Goal: Find specific page/section: Find specific page/section

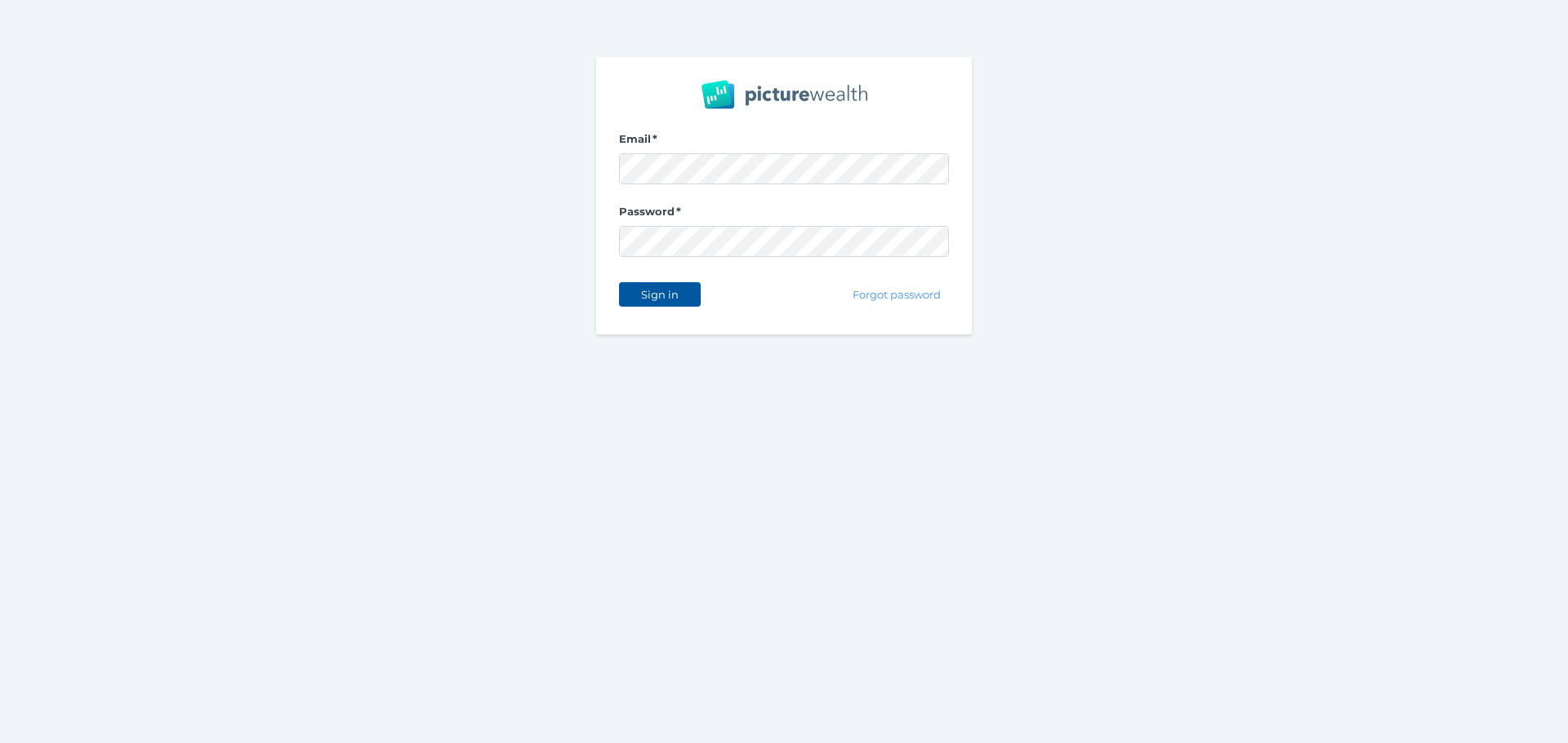
click at [652, 291] on span "Sign in" at bounding box center [659, 295] width 52 height 13
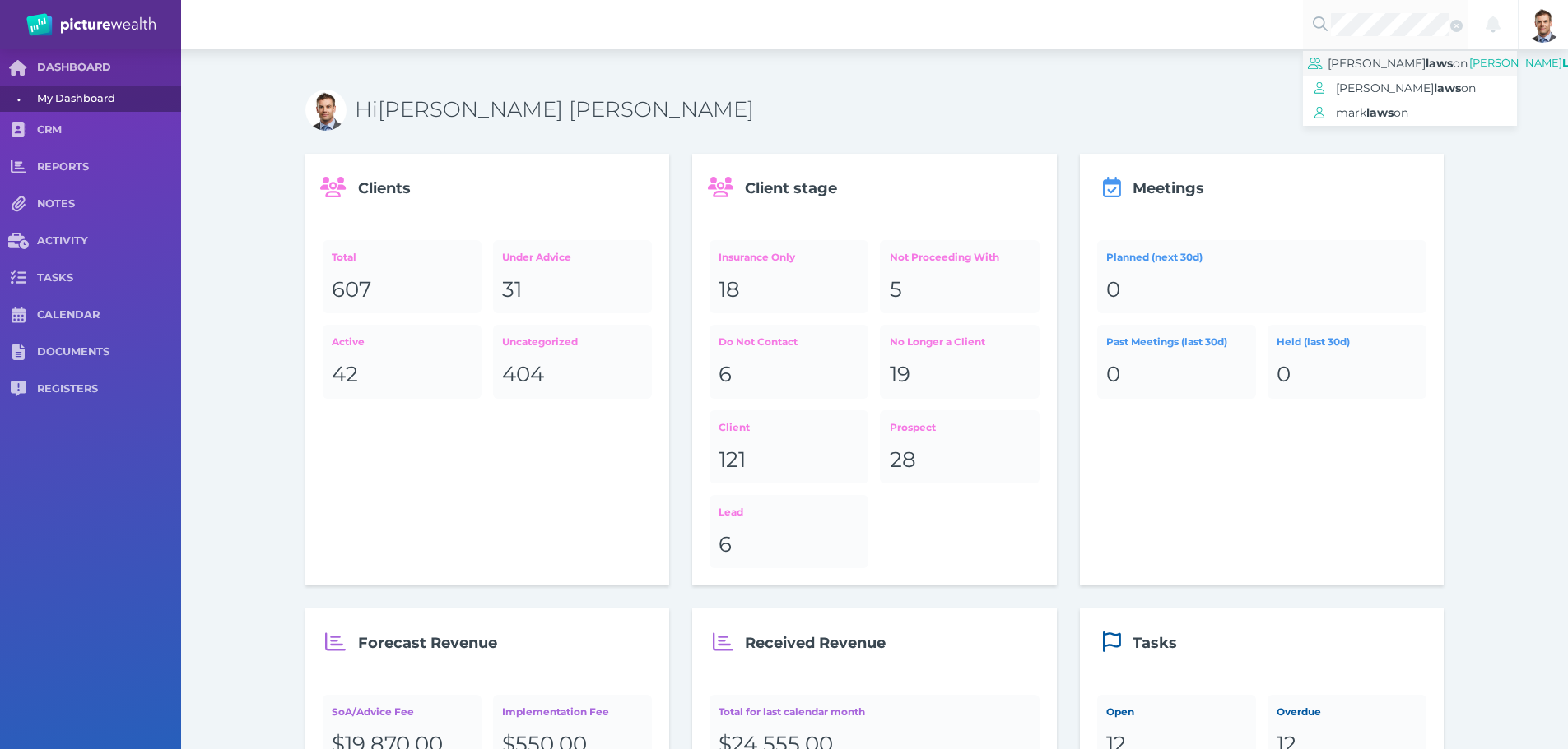
click at [1362, 64] on span "[PERSON_NAME]" at bounding box center [1376, 63] width 98 height 15
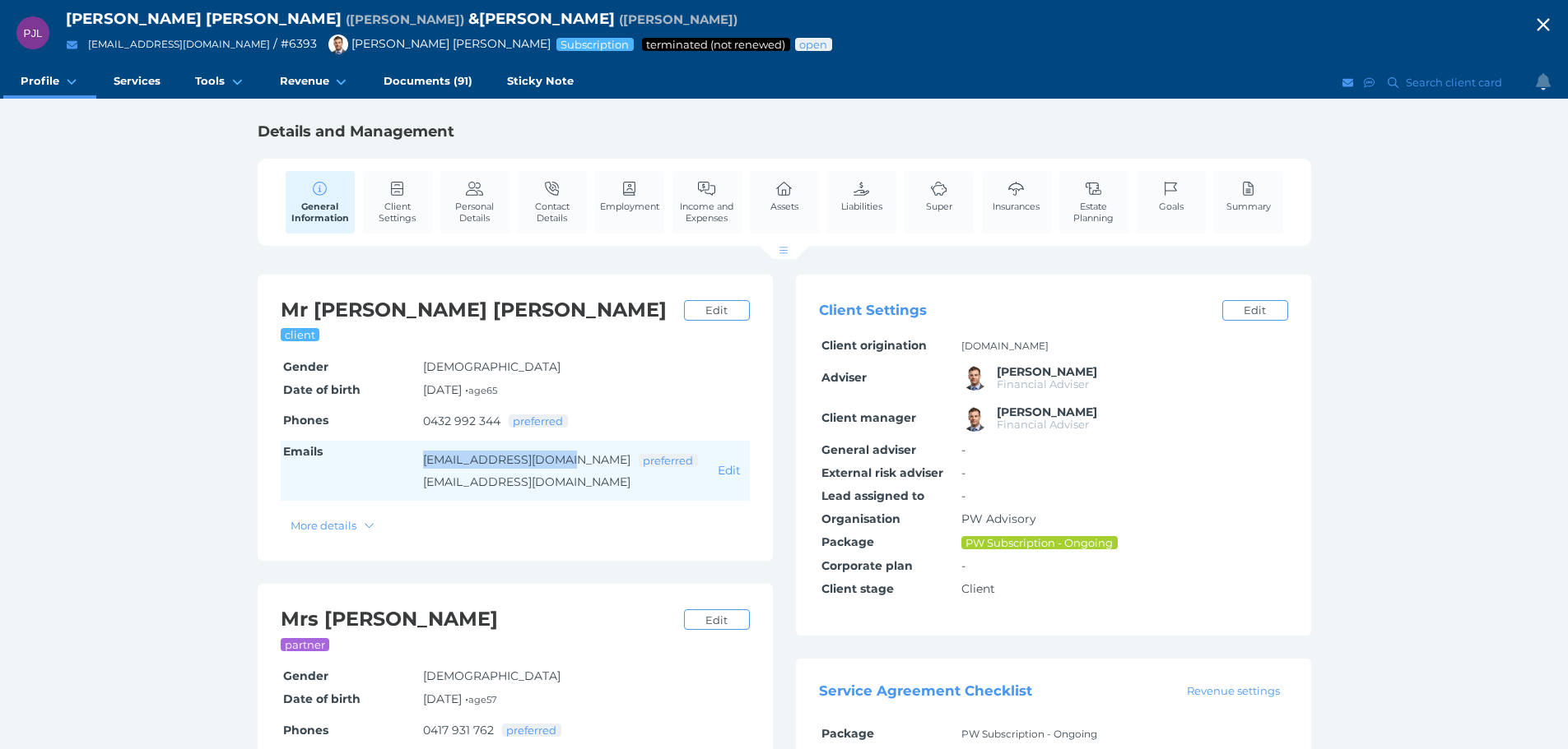
drag, startPoint x: 567, startPoint y: 459, endPoint x: 419, endPoint y: 465, distance: 148.1
click at [417, 458] on tr "Emails [EMAIL_ADDRESS][DOMAIN_NAME] preferred [EMAIL_ADDRESS][DOMAIN_NAME] Edit" at bounding box center [515, 471] width 469 height 61
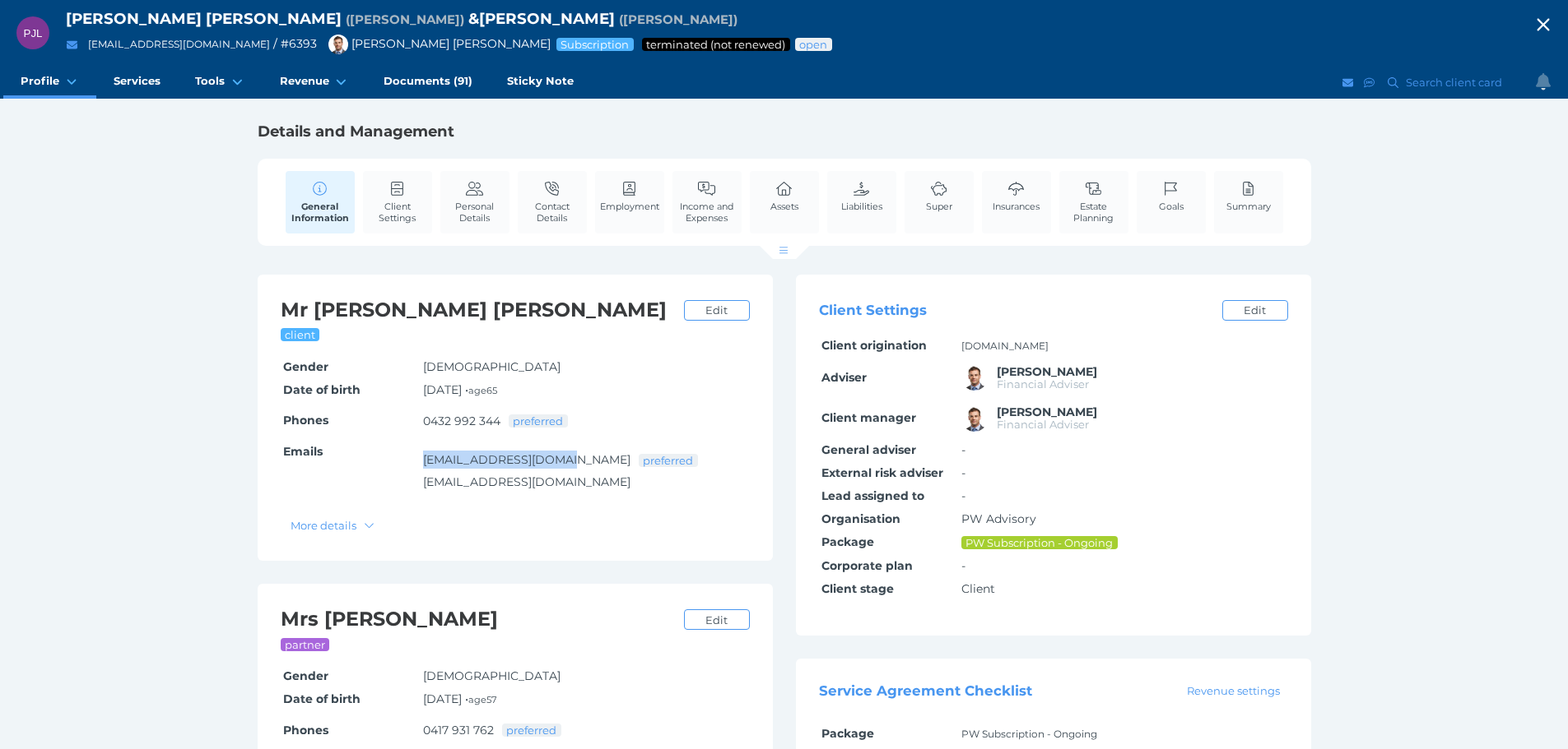
copy tr "[EMAIL_ADDRESS][DOMAIN_NAME]"
click at [1549, 24] on icon "button" at bounding box center [1543, 24] width 13 height 13
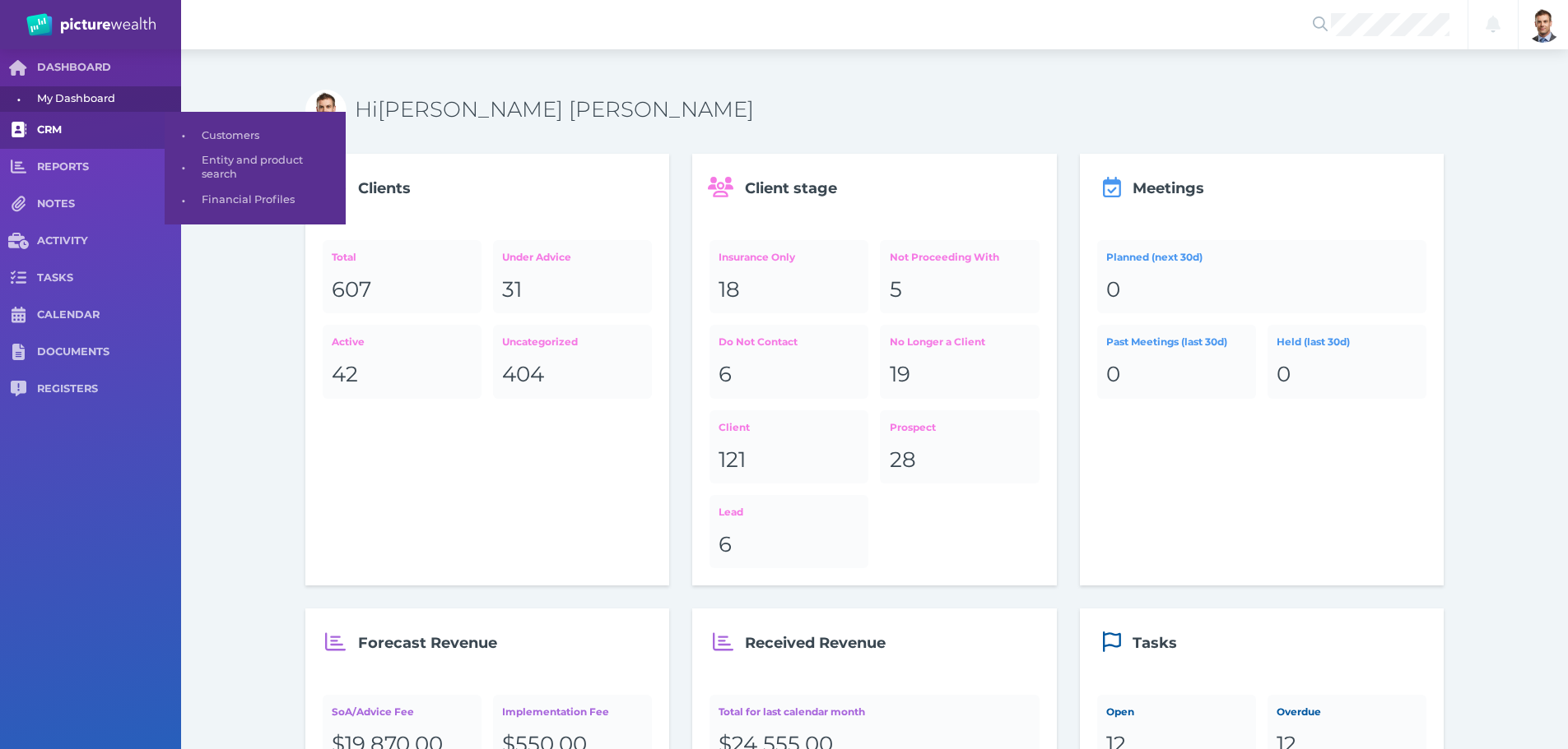
click at [58, 128] on span "CRM" at bounding box center [109, 130] width 144 height 14
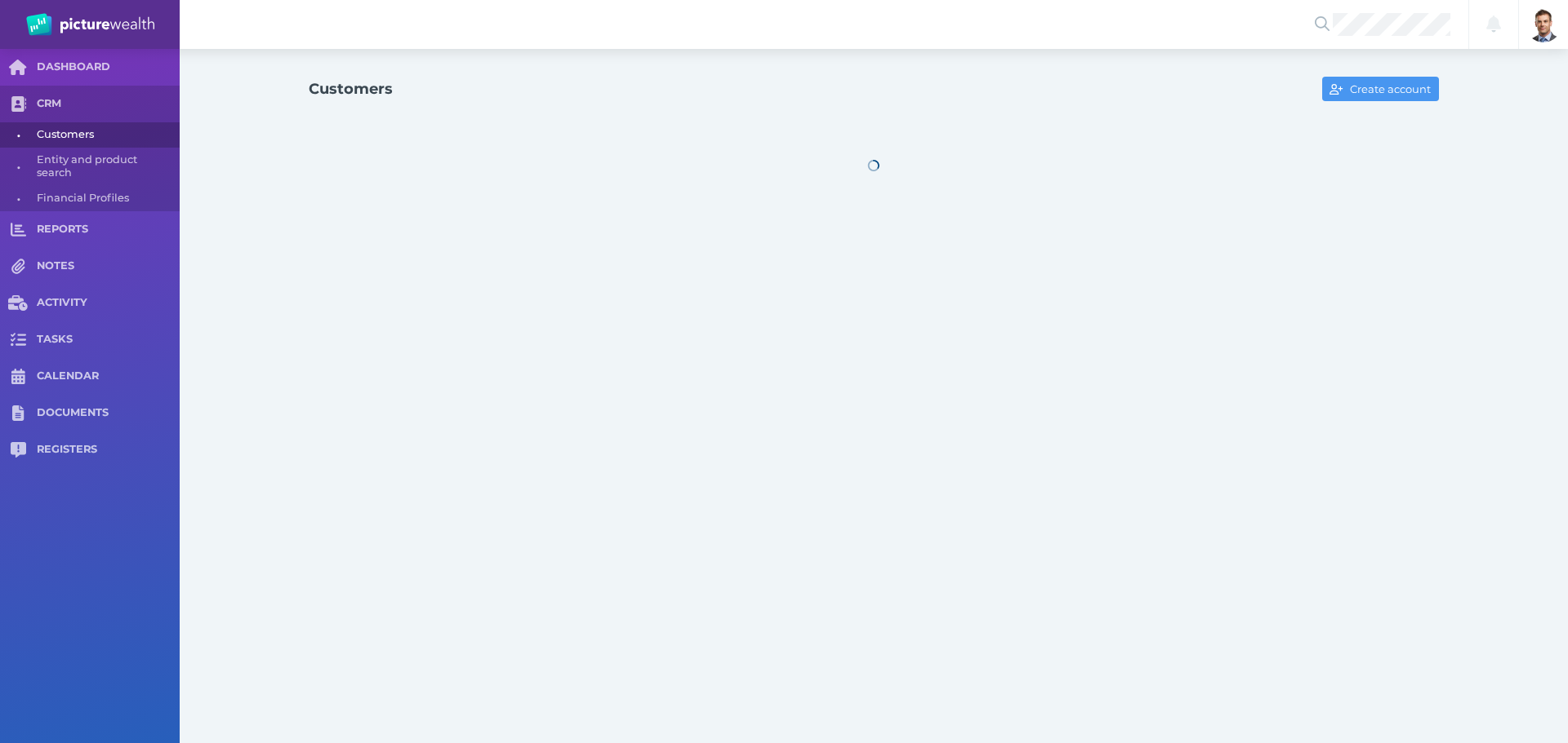
select select "25"
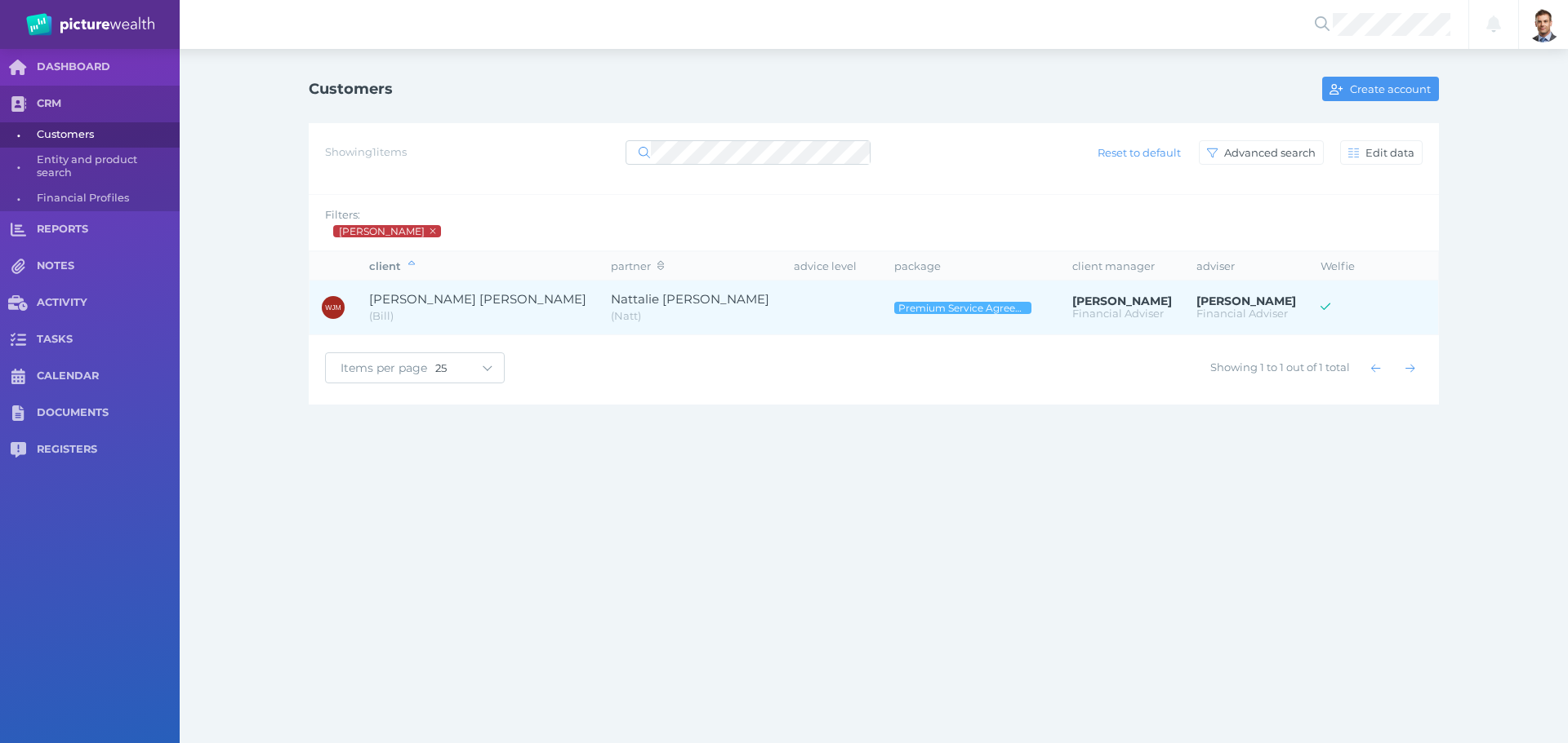
click at [438, 309] on span "( [PERSON_NAME] )" at bounding box center [478, 316] width 217 height 17
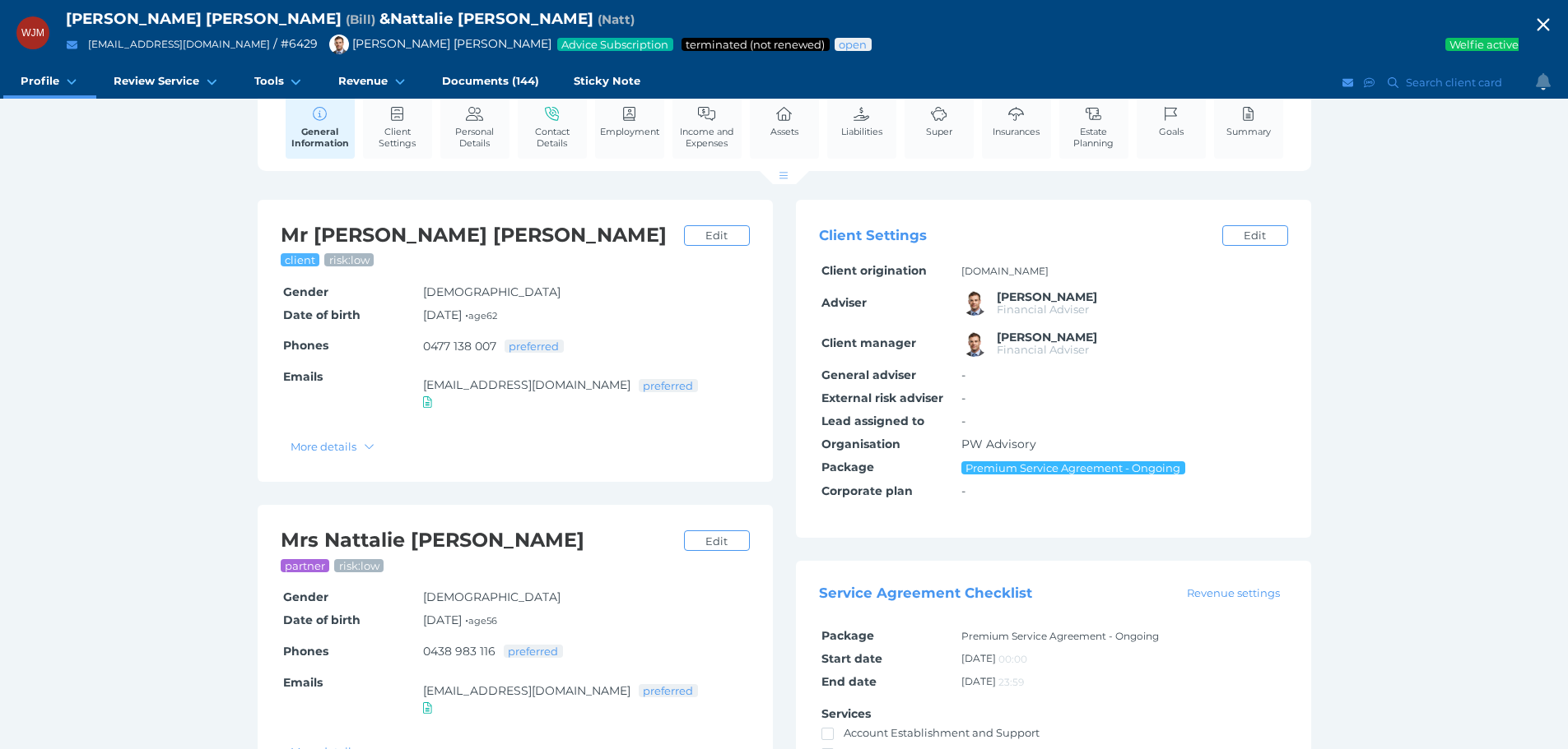
scroll to position [164, 0]
